Goal: Information Seeking & Learning: Learn about a topic

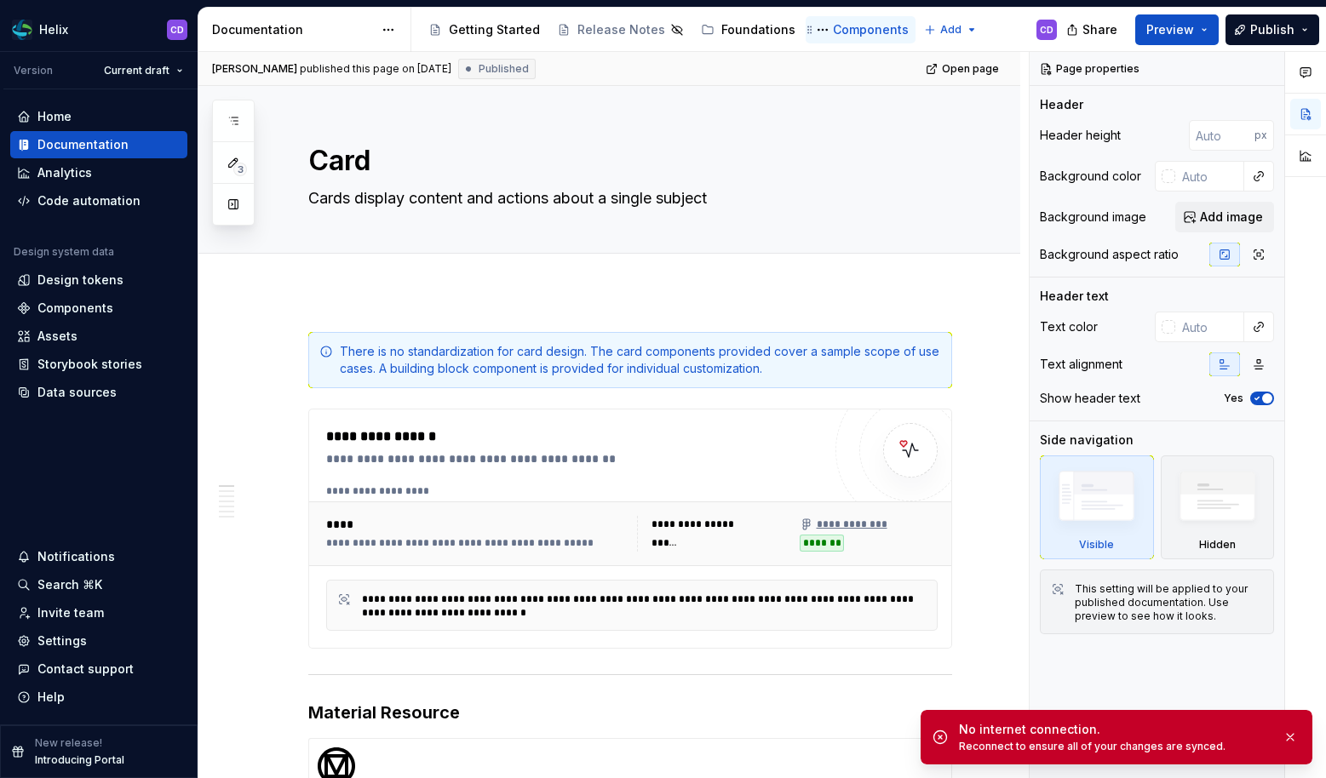
click at [847, 31] on div "Components" at bounding box center [871, 29] width 76 height 17
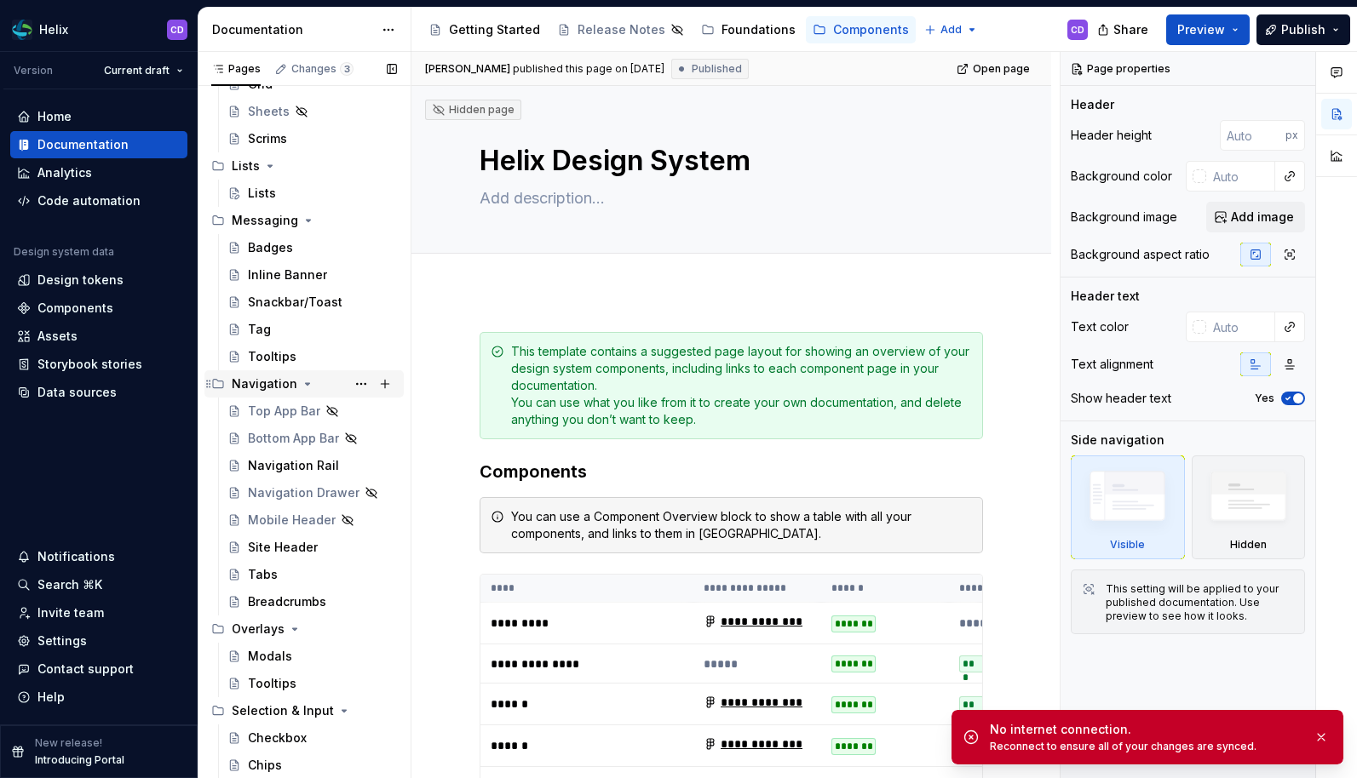
scroll to position [633, 0]
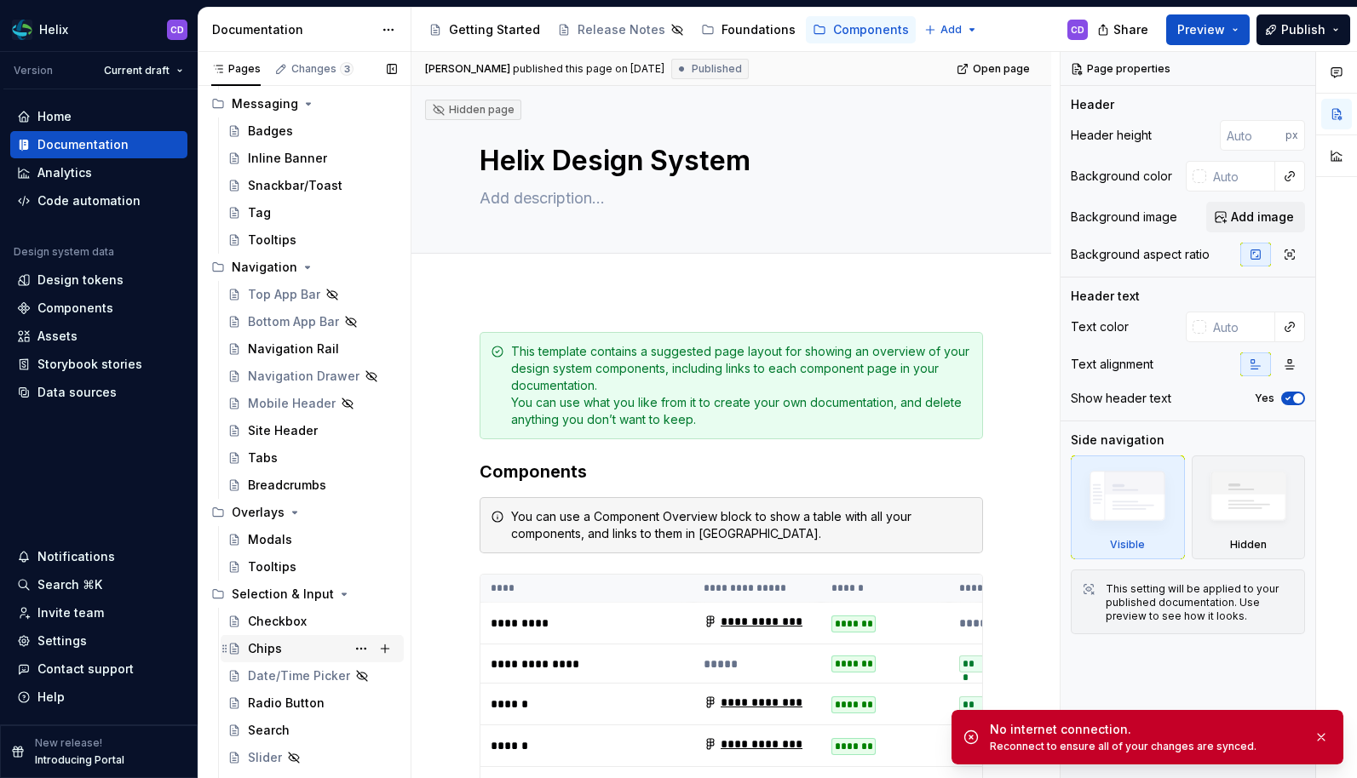
click at [301, 644] on div "Chips" at bounding box center [322, 649] width 149 height 24
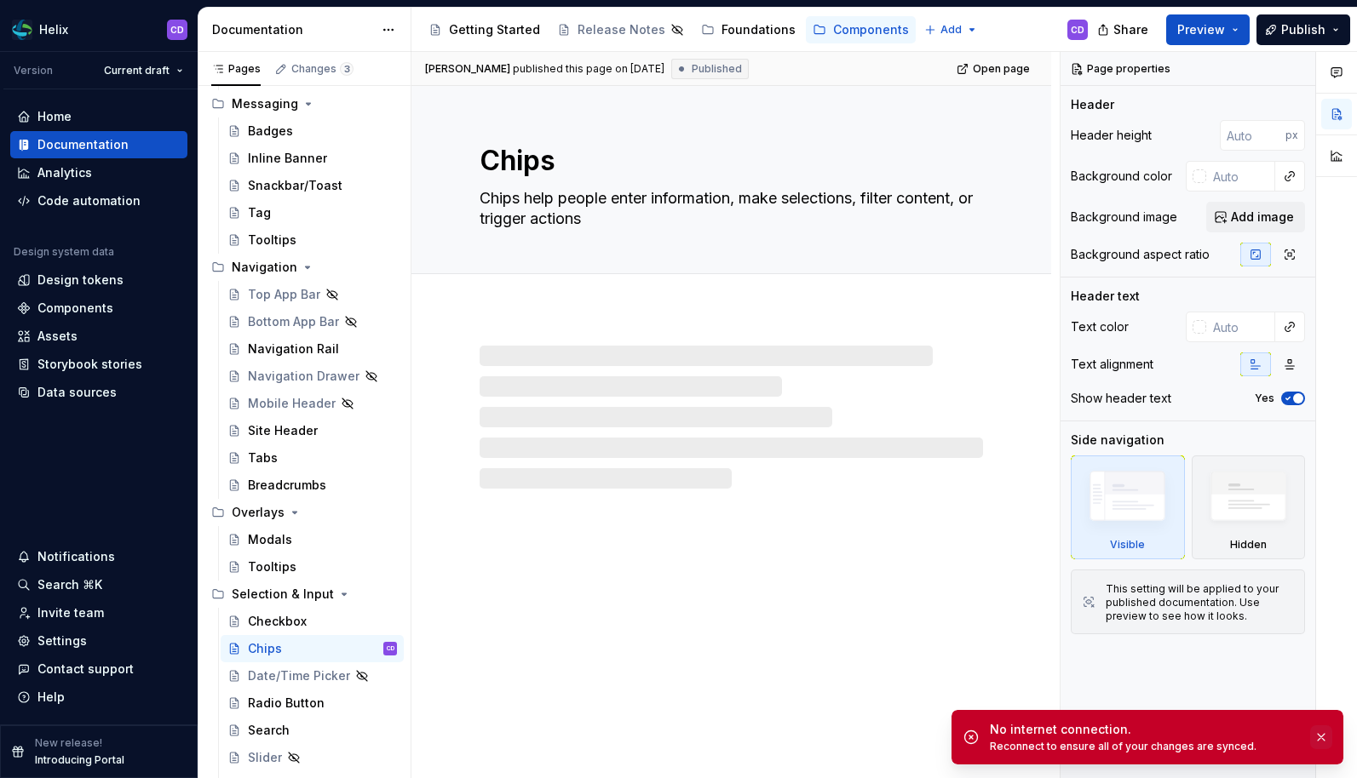
type textarea "*"
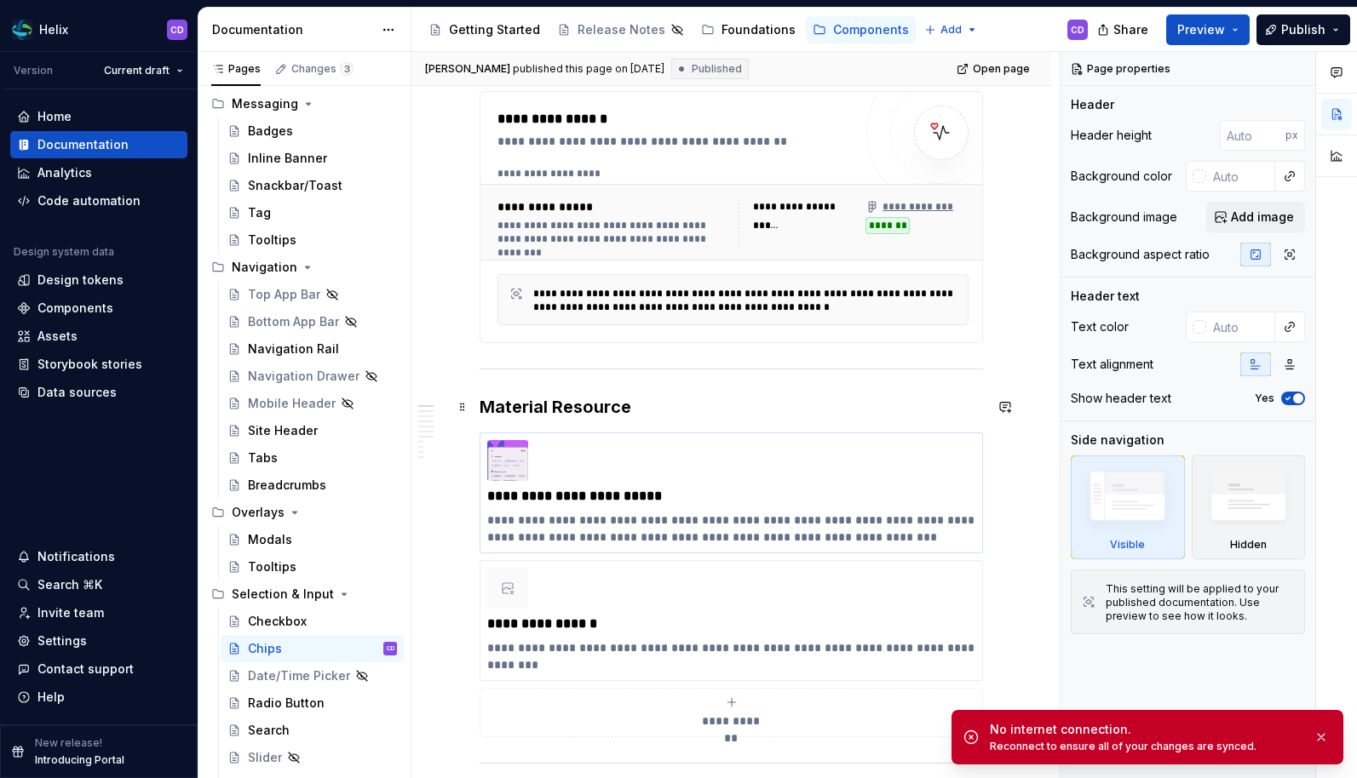
scroll to position [390, 0]
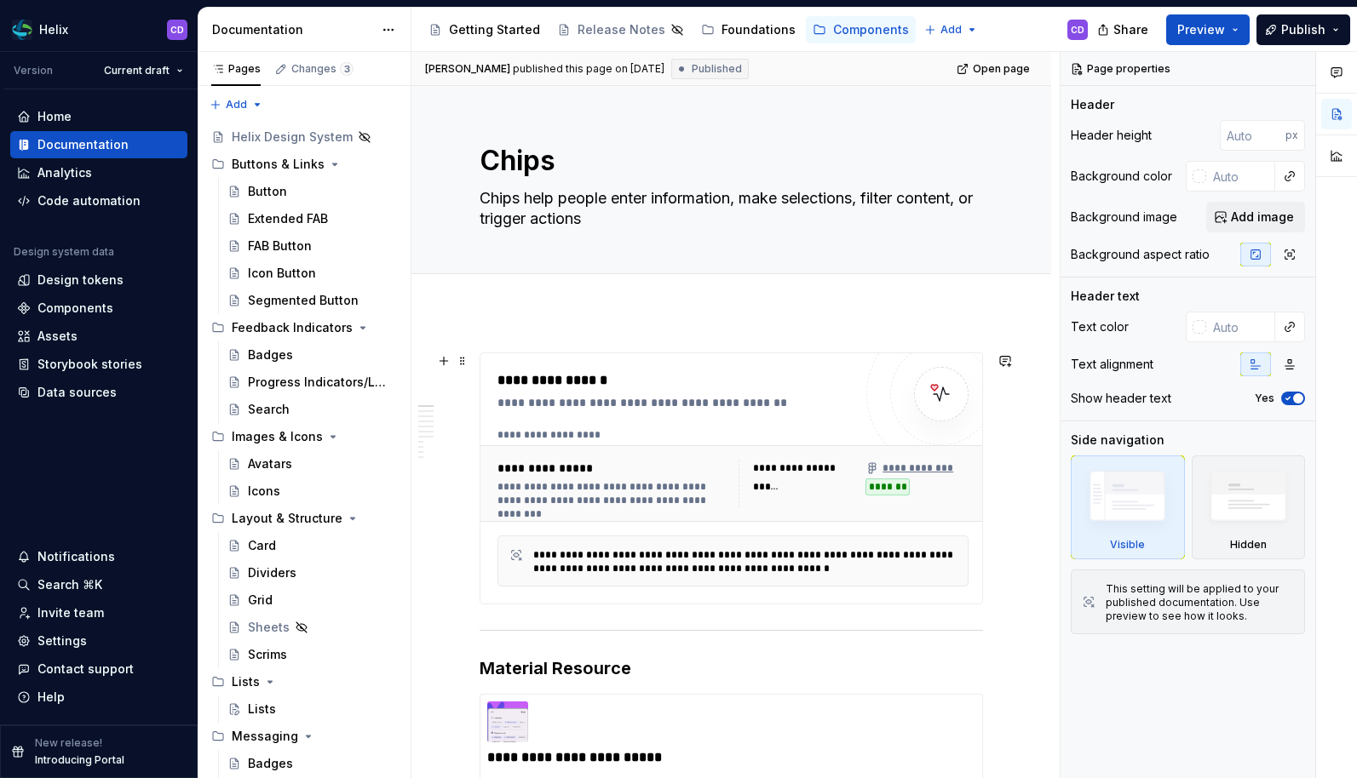
scroll to position [24, 0]
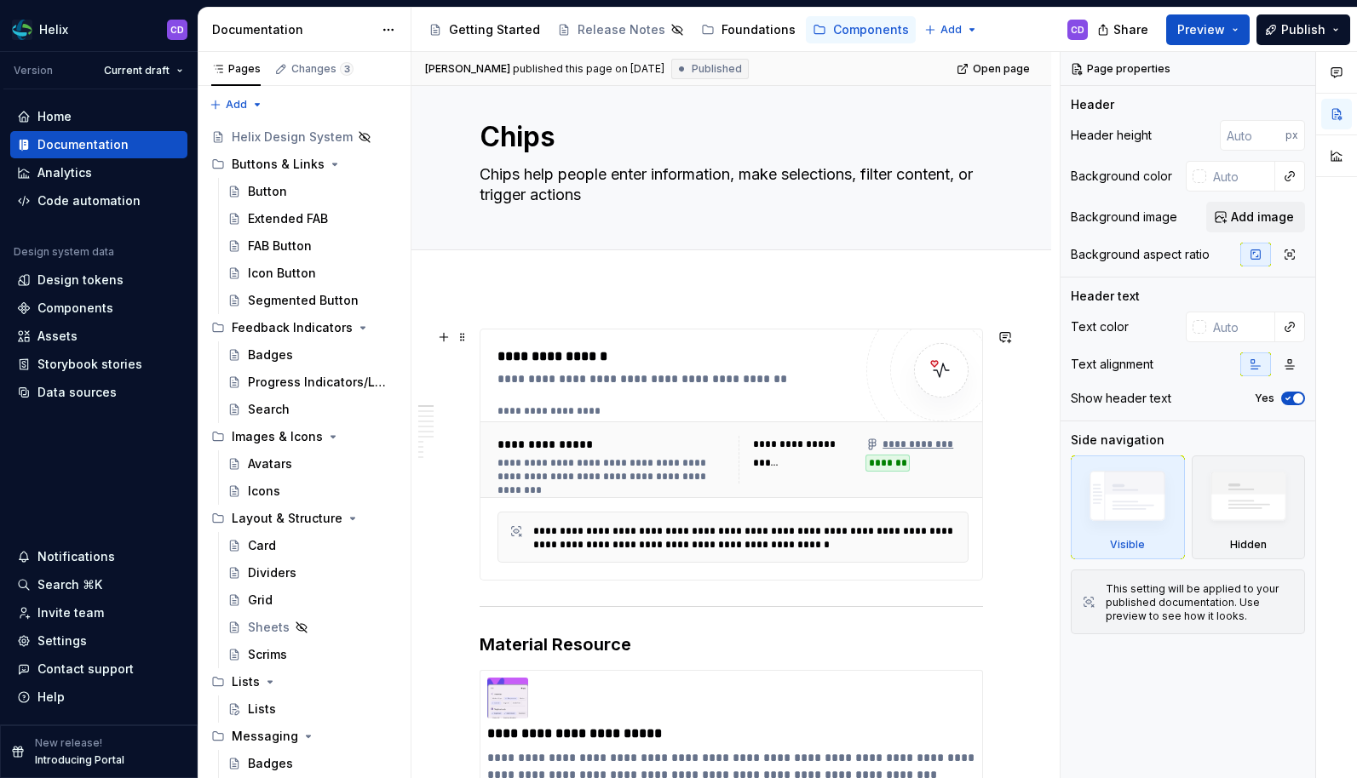
type textarea "*"
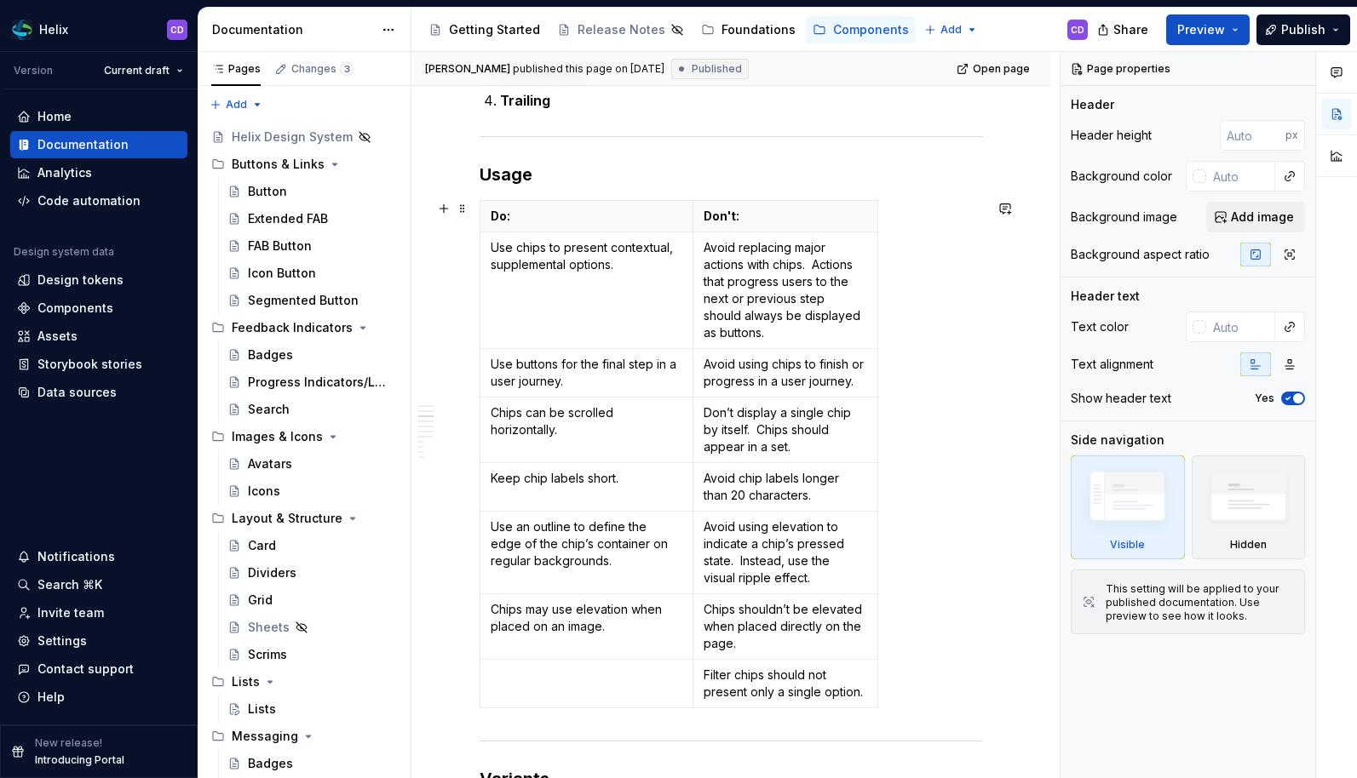
scroll to position [1479, 0]
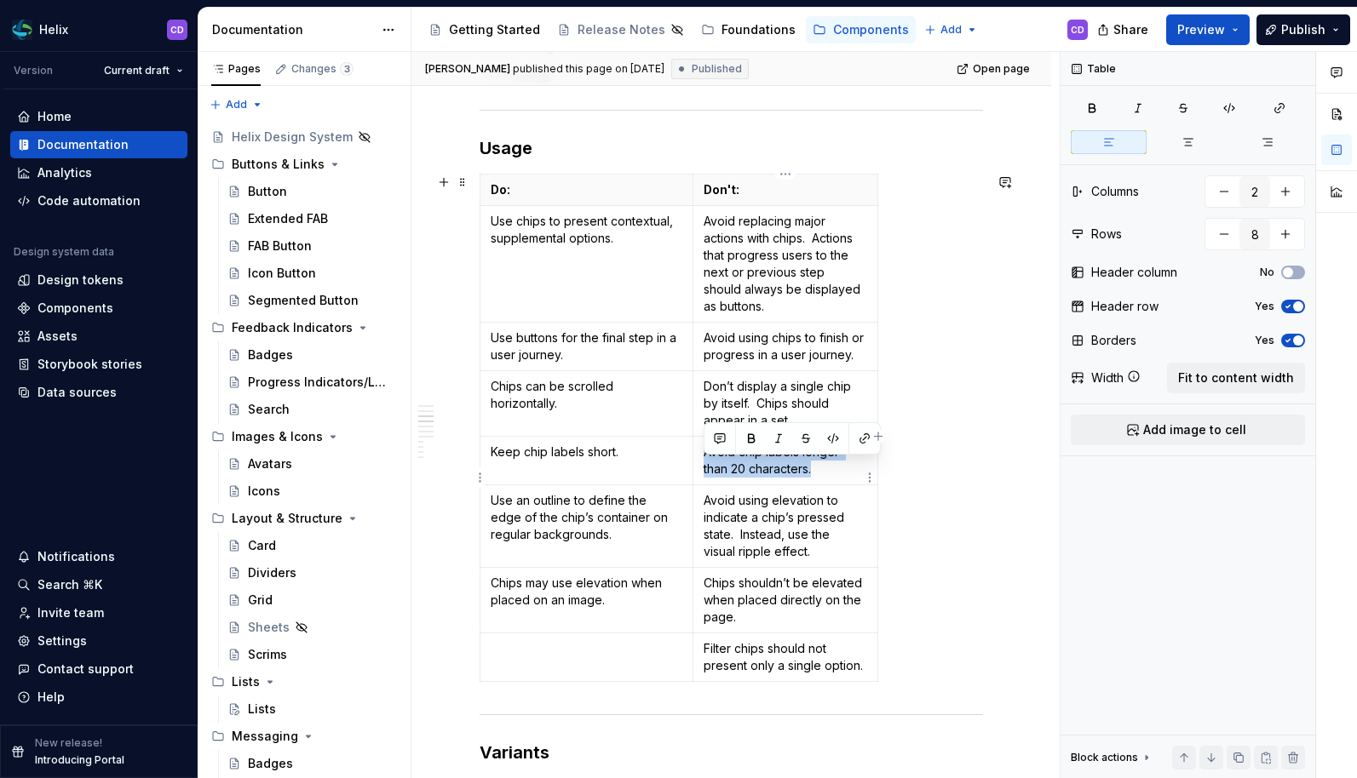
drag, startPoint x: 703, startPoint y: 472, endPoint x: 817, endPoint y: 485, distance: 114.8
click at [817, 485] on td "Avoid chip labels longer than 20 characters." at bounding box center [785, 461] width 185 height 49
click at [927, 507] on div "Do: Don't: Use chips to present contextual, supplemental options. Avoid replaci…" at bounding box center [730, 431] width 503 height 515
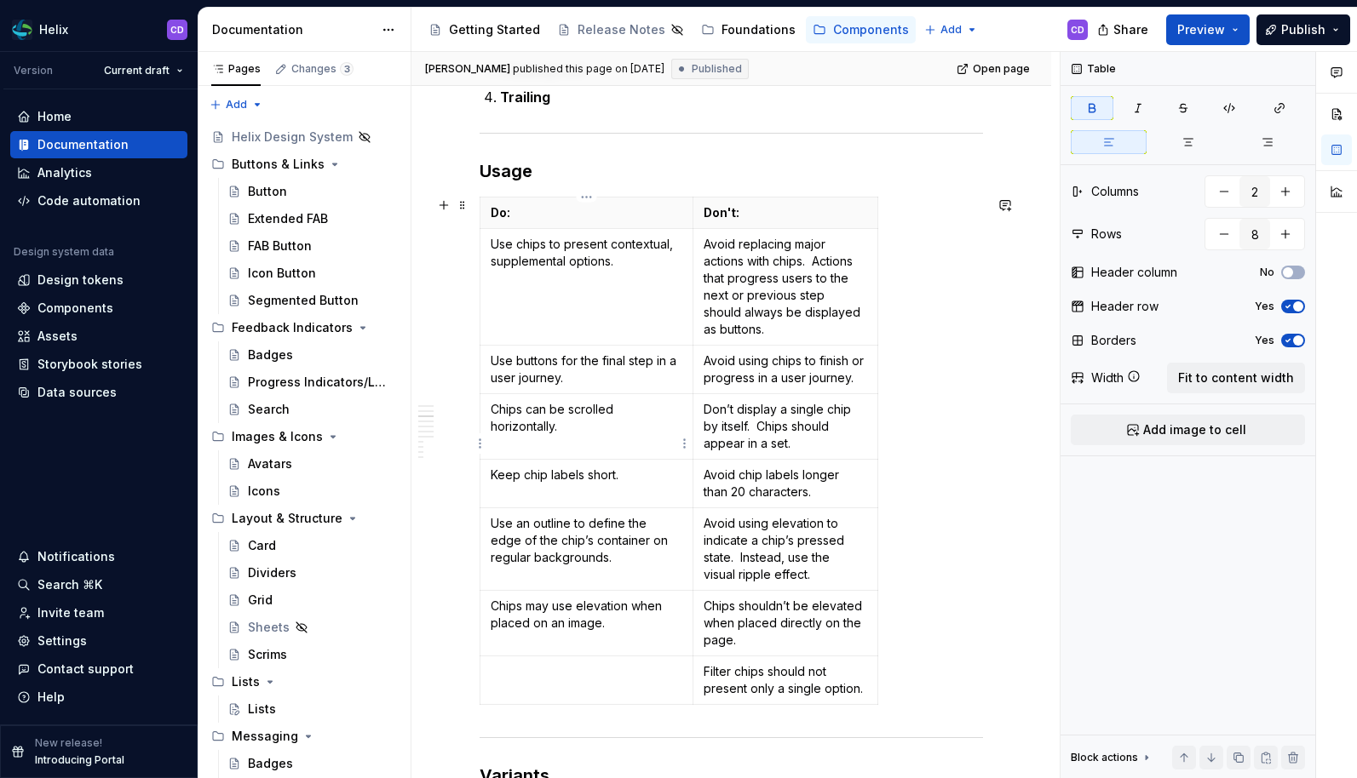
scroll to position [1568, 0]
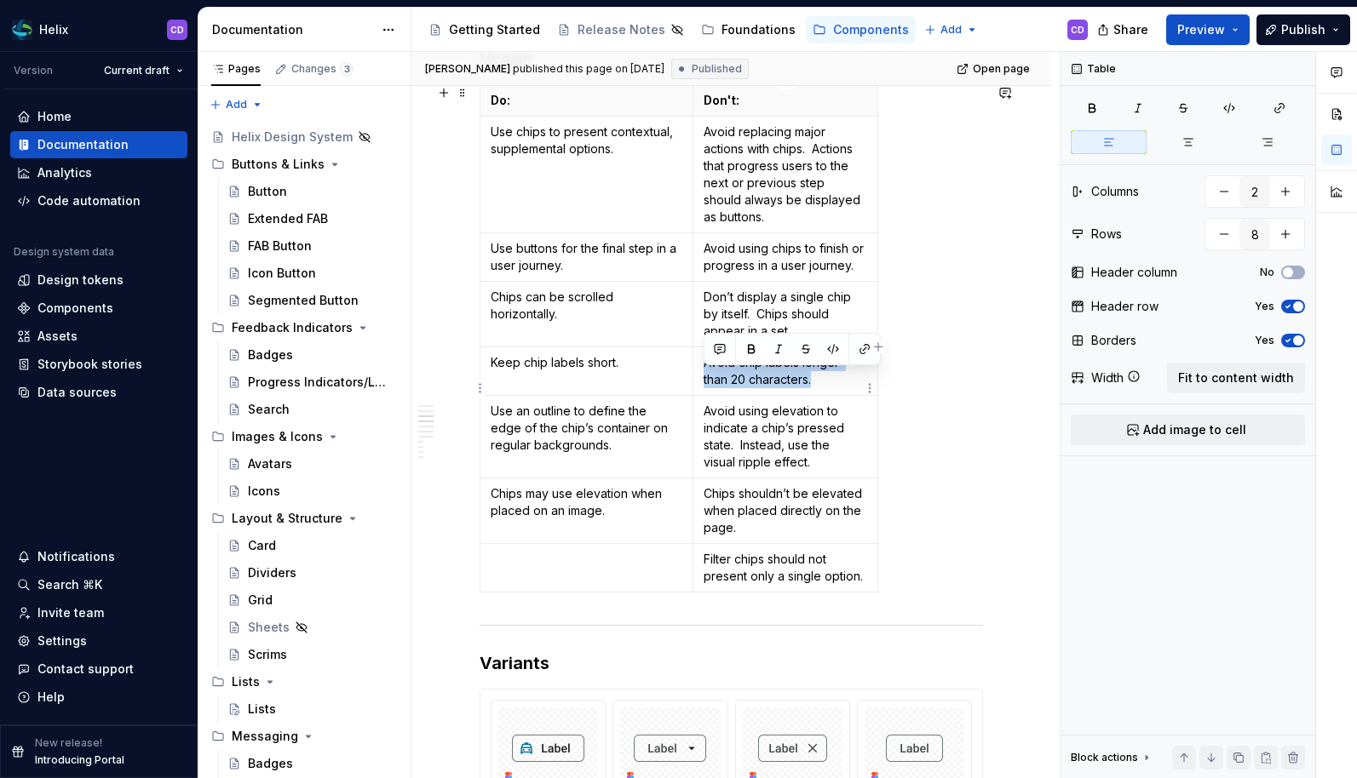
drag, startPoint x: 703, startPoint y: 382, endPoint x: 820, endPoint y: 403, distance: 118.6
click at [820, 388] on p "Avoid chip labels longer than 20 characters." at bounding box center [785, 371] width 164 height 34
click at [968, 406] on div "Do: Don't: Use chips to present contextual, supplemental options. Avoid replaci…" at bounding box center [730, 341] width 503 height 515
